Goal: Transaction & Acquisition: Purchase product/service

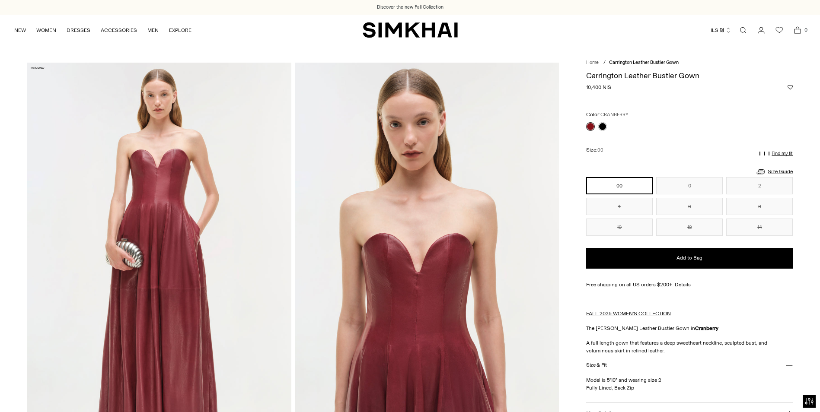
click at [438, 32] on icon "button" at bounding box center [729, 30] width 6 height 6
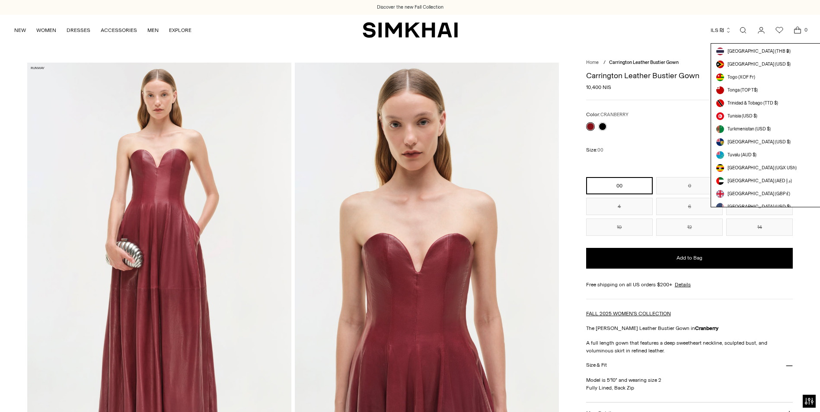
scroll to position [2363, 0]
click at [438, 166] on span "[GEOGRAPHIC_DATA] (USD $)" at bounding box center [759, 167] width 63 height 7
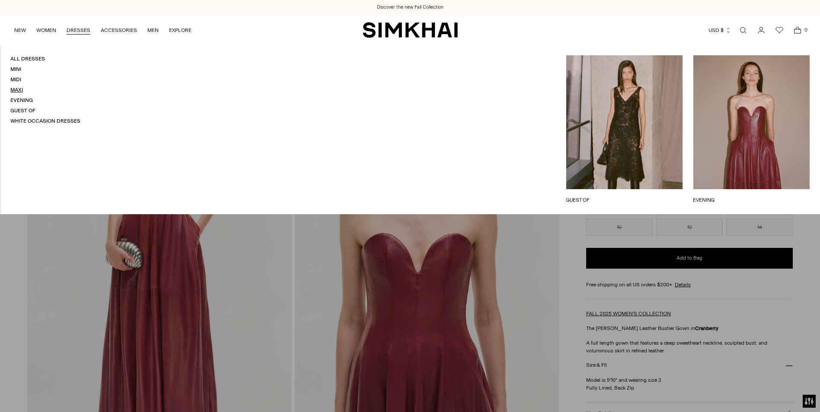
click at [13, 89] on link "Maxi" at bounding box center [16, 90] width 13 height 6
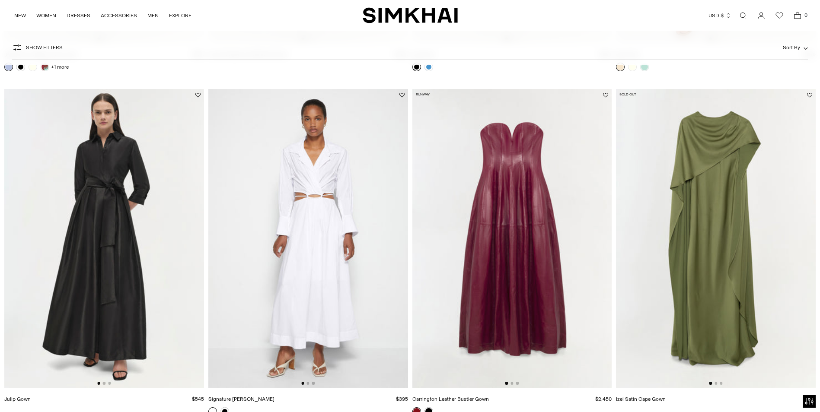
scroll to position [2465, 0]
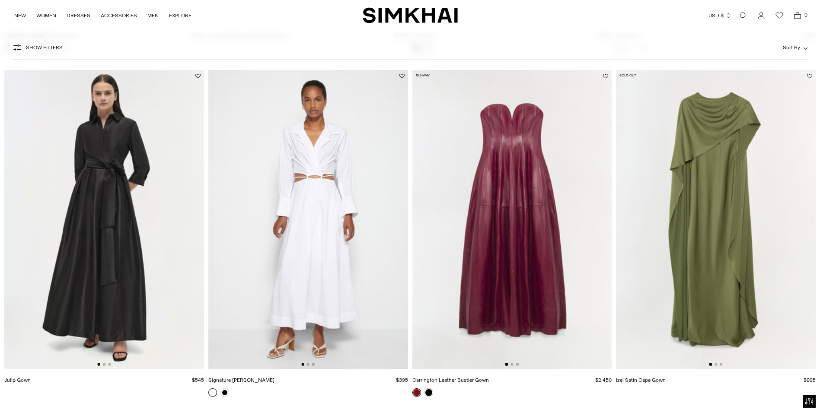
click at [726, 271] on img at bounding box center [716, 220] width 200 height 300
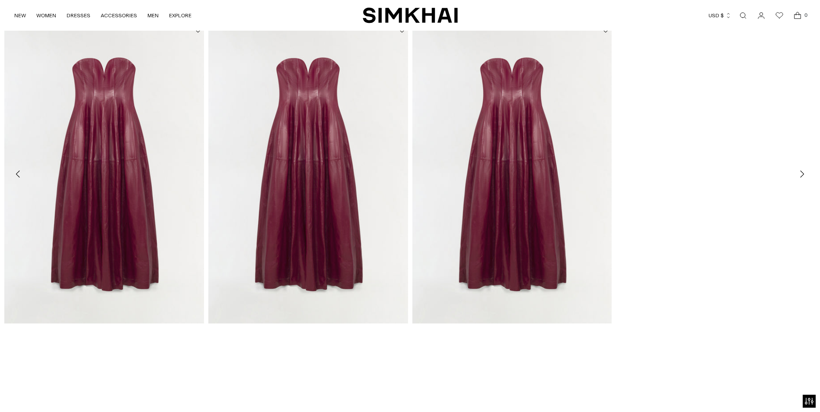
scroll to position [1297, 0]
